Goal: Check status: Check status

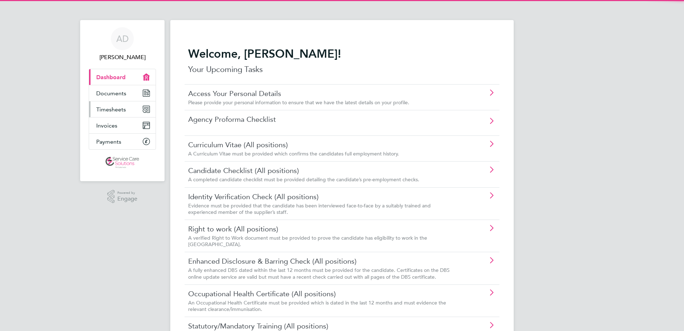
click at [118, 110] on span "Timesheets" at bounding box center [111, 109] width 30 height 7
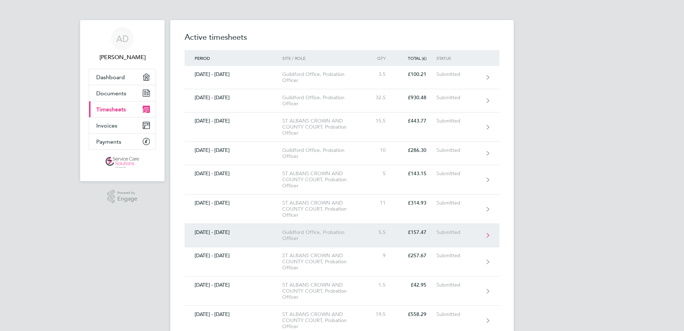
click at [216, 236] on link "[DATE] - [DATE] [GEOGRAPHIC_DATA] Office, Probation Officer 5.5 £157.47 Submitt…" at bounding box center [342, 235] width 315 height 23
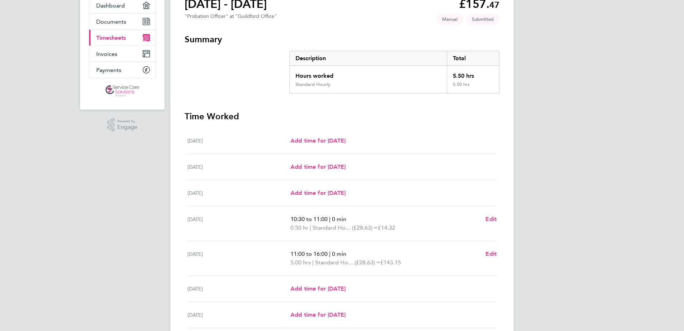
scroll to position [36, 0]
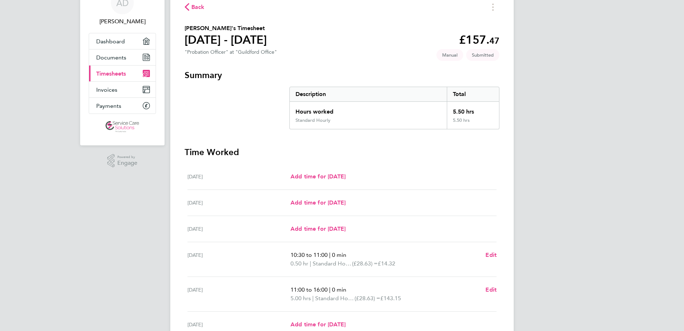
drag, startPoint x: 300, startPoint y: 38, endPoint x: 187, endPoint y: 41, distance: 112.8
click at [187, 41] on section "[PERSON_NAME]'s Timesheet [DATE] - [DATE] £157. 47 "Probation Officer" at "Guil…" at bounding box center [342, 41] width 315 height 34
copy h1 "[DATE] - [DATE]"
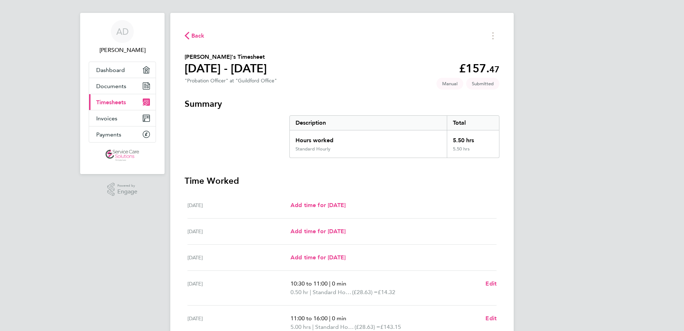
scroll to position [0, 0]
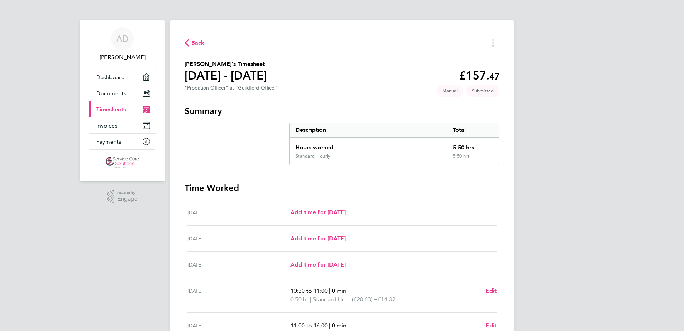
click at [110, 110] on span "Timesheets" at bounding box center [111, 109] width 30 height 7
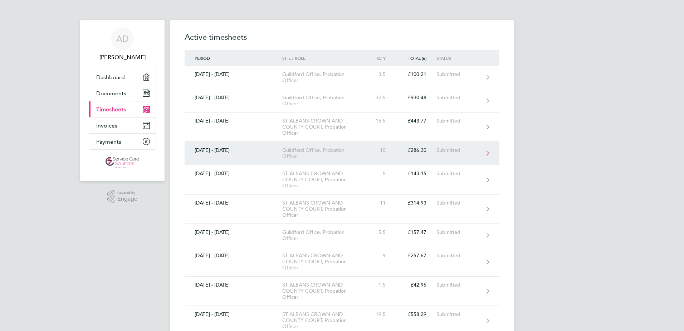
click at [212, 157] on link "[DATE] - [DATE] Guildford Office, Probation Officer 10 £286.30 Submitted" at bounding box center [342, 153] width 315 height 23
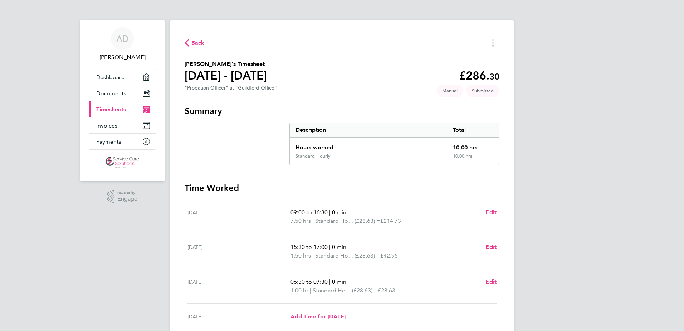
click at [107, 108] on span "Timesheets" at bounding box center [111, 109] width 30 height 7
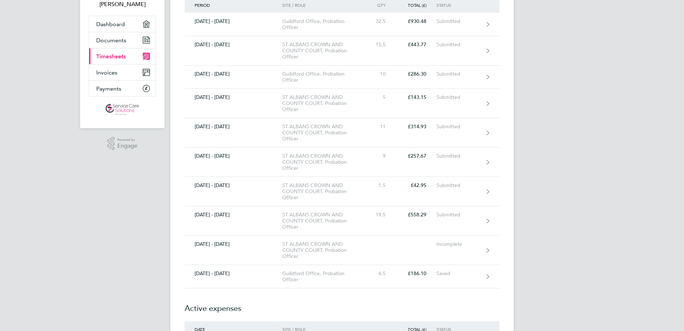
scroll to position [36, 0]
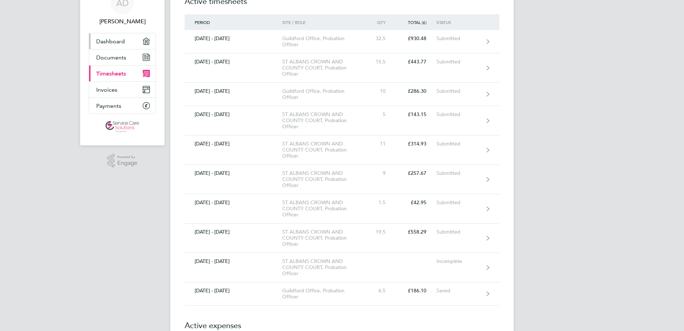
click at [113, 41] on span "Dashboard" at bounding box center [110, 41] width 29 height 7
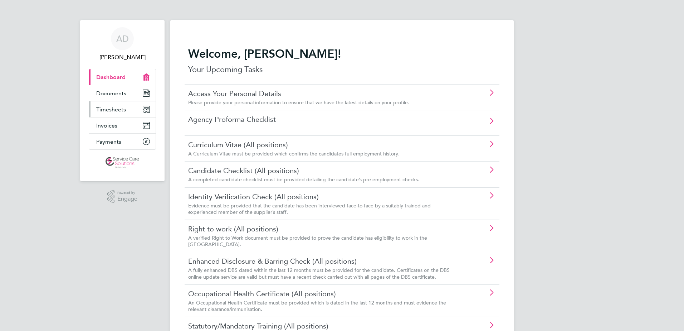
drag, startPoint x: 118, startPoint y: 109, endPoint x: 122, endPoint y: 111, distance: 4.4
click at [118, 109] on span "Timesheets" at bounding box center [111, 109] width 30 height 7
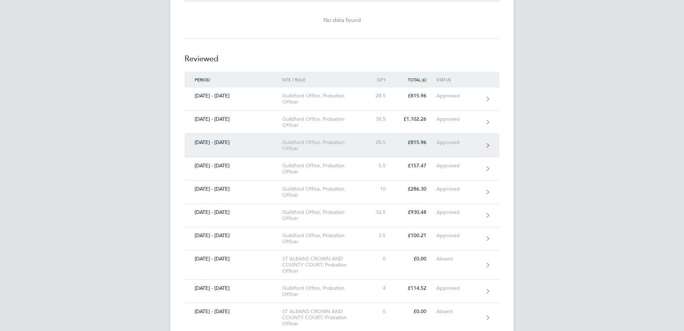
scroll to position [358, 0]
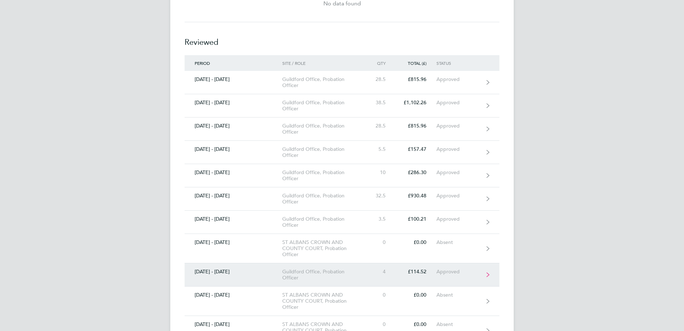
click at [341, 267] on link "[DATE] - [DATE] [GEOGRAPHIC_DATA] Office, Probation Officer 4 £114.52 Approved" at bounding box center [342, 274] width 315 height 23
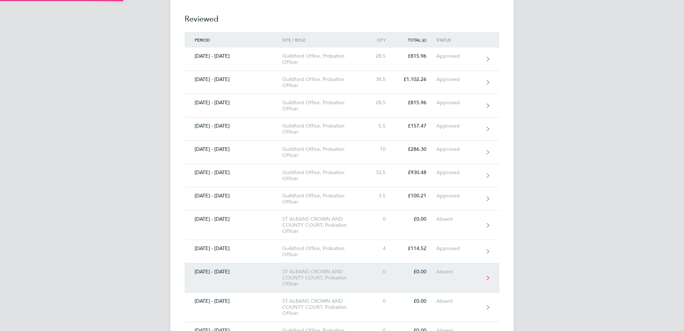
scroll to position [0, 0]
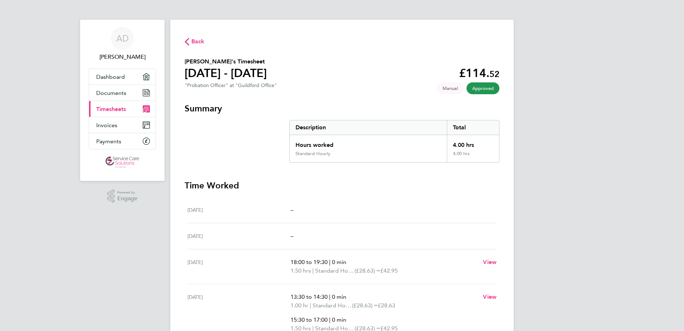
click at [188, 40] on icon "button" at bounding box center [187, 42] width 5 height 8
